Goal: Navigation & Orientation: Find specific page/section

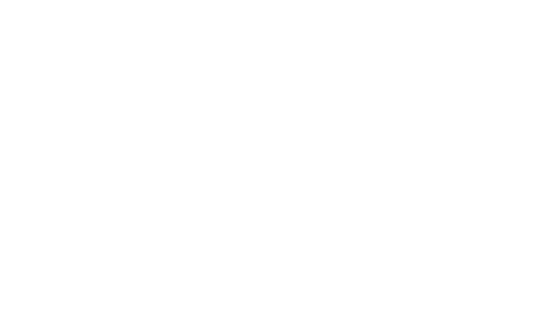
click at [387, 138] on div "SharePoint Design has never been so easy With ShortPoint, you are the SharePoin…" at bounding box center [272, 254] width 417 height 357
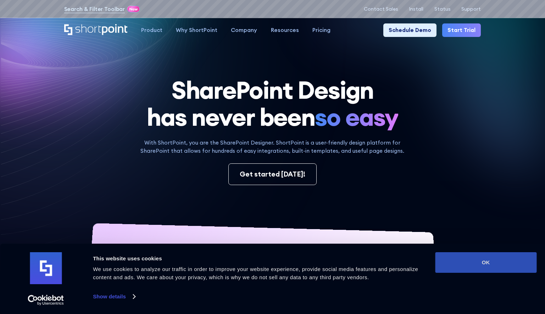
click at [518, 270] on button "OK" at bounding box center [485, 262] width 101 height 21
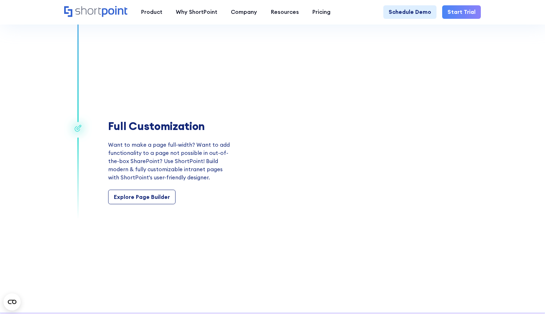
scroll to position [1037, 0]
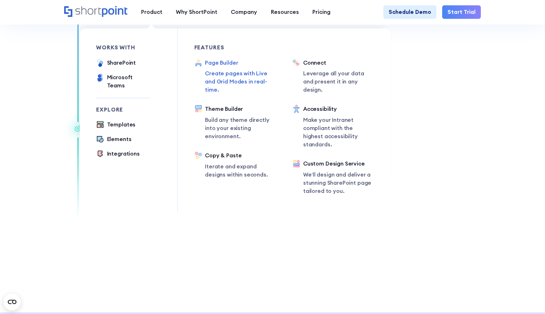
click at [233, 67] on div "Page Builder" at bounding box center [240, 63] width 71 height 8
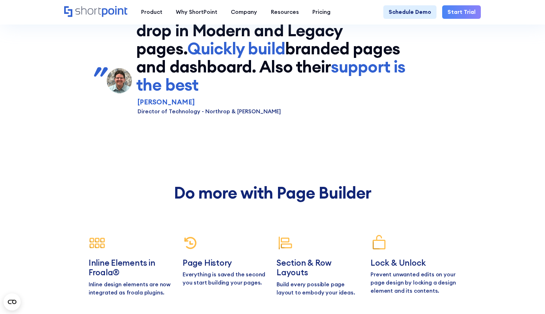
scroll to position [2703, 0]
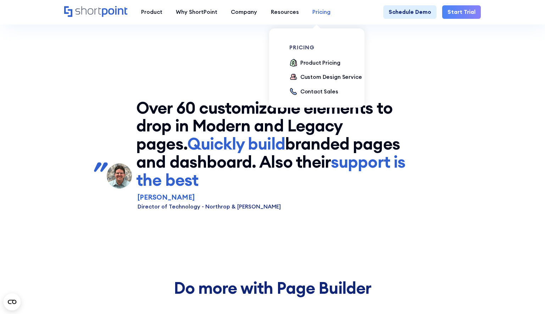
click at [317, 17] on link "Pricing" at bounding box center [322, 11] width 32 height 13
click at [313, 62] on div "Product Pricing" at bounding box center [320, 63] width 40 height 8
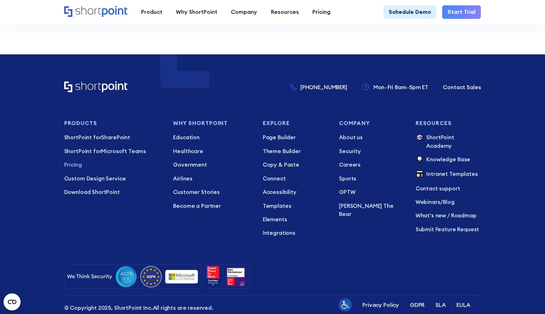
scroll to position [1667, 0]
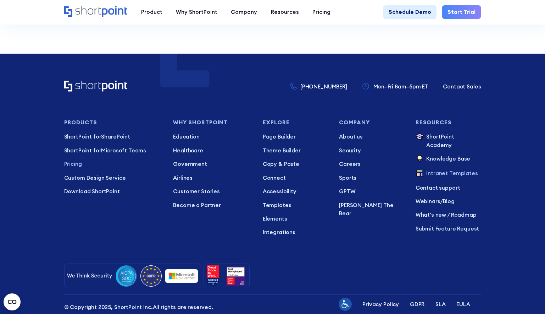
click at [460, 169] on p "Intranet Templates" at bounding box center [451, 173] width 51 height 9
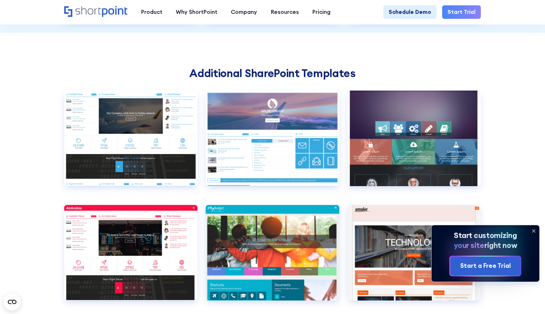
scroll to position [2019, 0]
